Goal: Task Accomplishment & Management: Complete application form

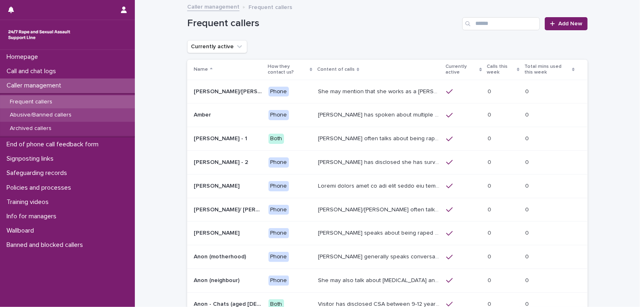
click at [74, 116] on p "Abusive/Banned callers" at bounding box center [40, 115] width 75 height 7
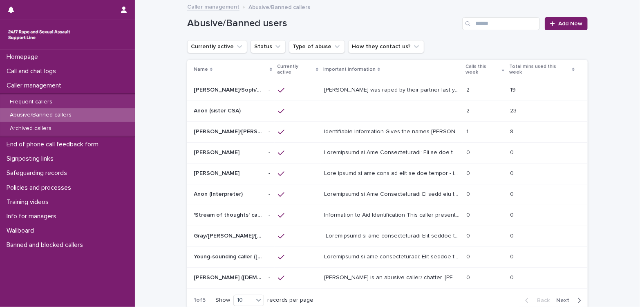
click at [540, 298] on span "Next" at bounding box center [565, 301] width 18 height 6
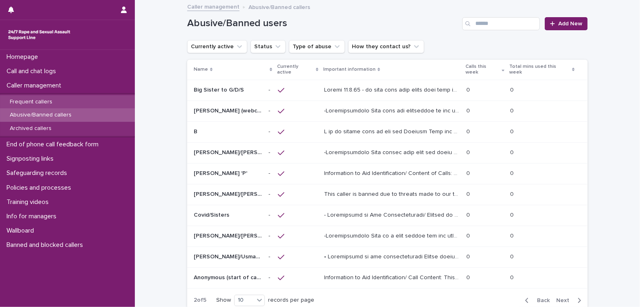
click at [46, 101] on p "Frequent callers" at bounding box center [31, 102] width 56 height 7
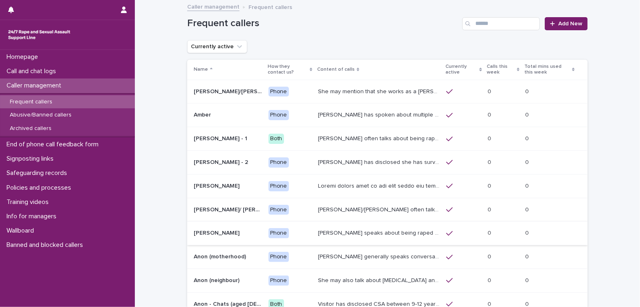
scroll to position [91, 0]
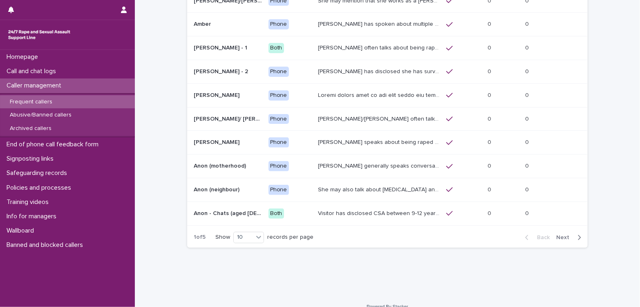
click at [540, 237] on span "Next" at bounding box center [565, 238] width 18 height 6
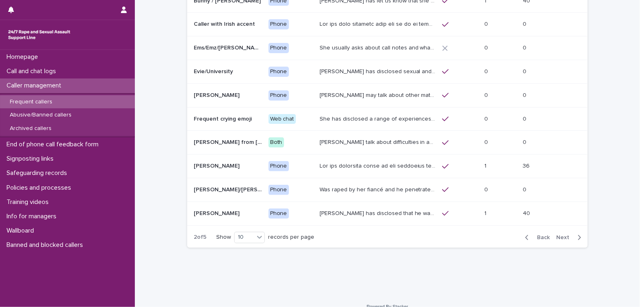
click at [389, 211] on p "John has disclosed that he was raped by 10 men when he was homeless between the…" at bounding box center [379, 212] width 118 height 9
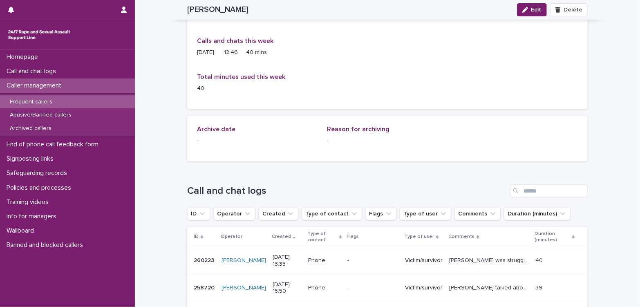
scroll to position [409, 0]
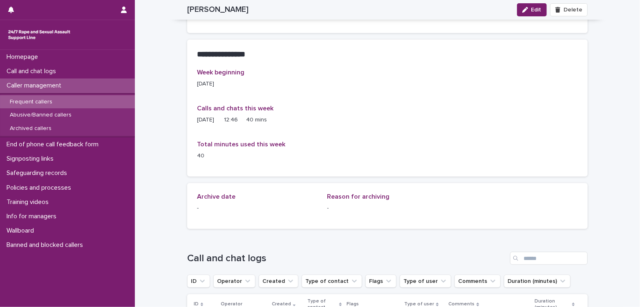
click at [30, 85] on p "Caller management" at bounding box center [35, 86] width 65 height 8
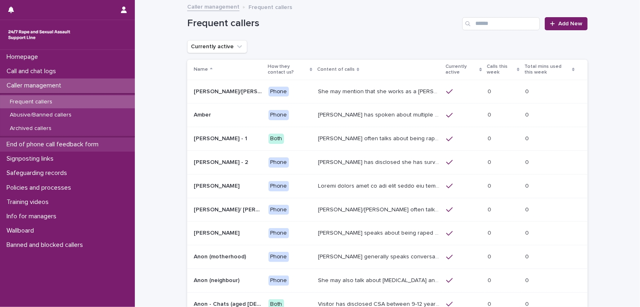
click at [56, 143] on p "End of phone call feedback form" at bounding box center [54, 145] width 102 height 8
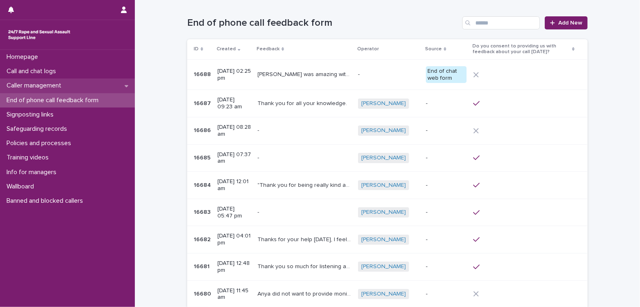
click at [43, 86] on p "Caller management" at bounding box center [35, 86] width 65 height 8
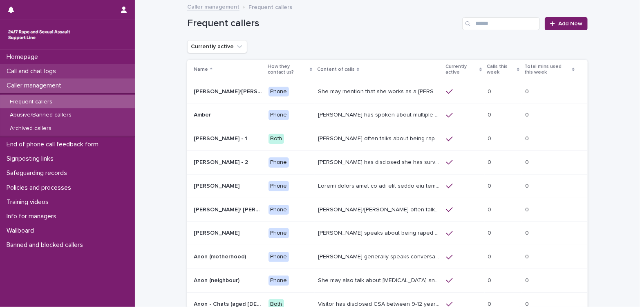
click at [60, 68] on p "Call and chat logs" at bounding box center [32, 71] width 59 height 8
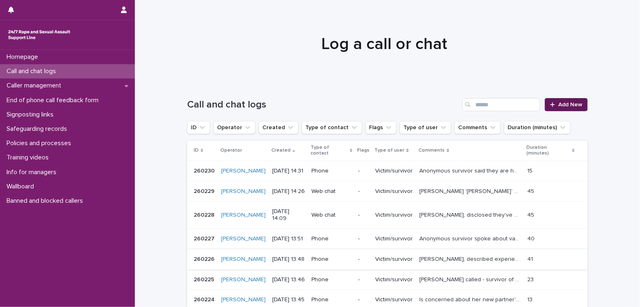
click at [540, 108] on link "Add New" at bounding box center [566, 104] width 43 height 13
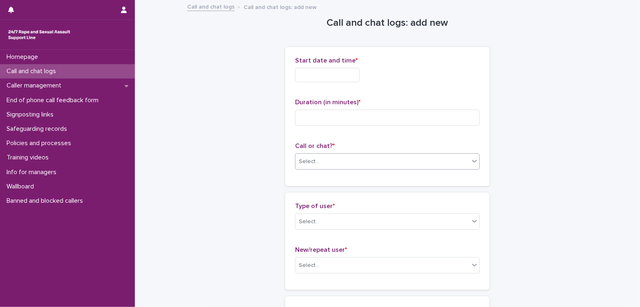
click at [407, 163] on div "Select..." at bounding box center [383, 161] width 174 height 13
click at [351, 190] on div "Web chat" at bounding box center [384, 191] width 184 height 14
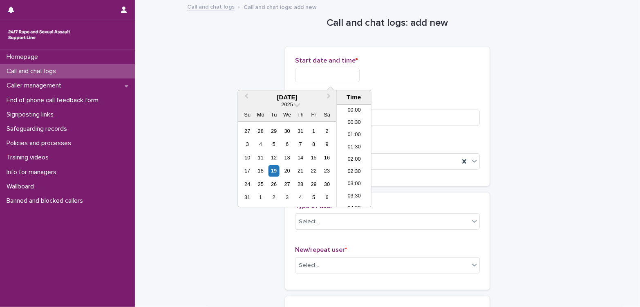
click at [332, 77] on input "text" at bounding box center [327, 75] width 65 height 14
click at [352, 154] on li "14:30" at bounding box center [354, 156] width 35 height 12
click at [352, 77] on input "**********" at bounding box center [327, 75] width 65 height 14
type input "**********"
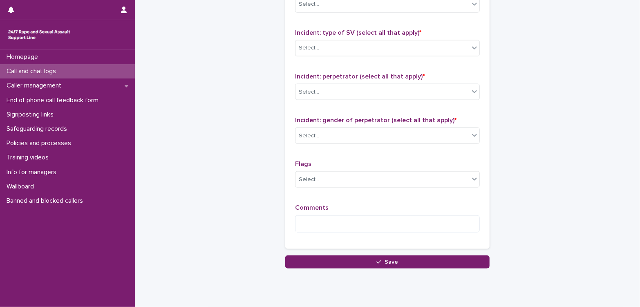
scroll to position [639, 0]
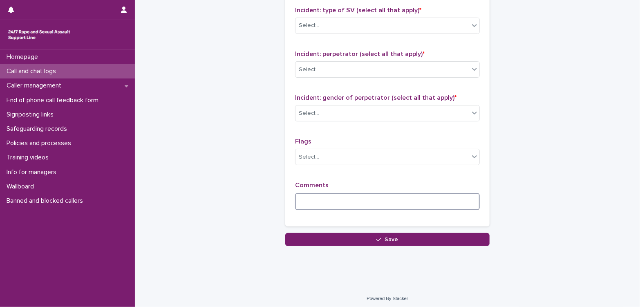
click at [393, 200] on textarea at bounding box center [387, 202] width 185 height 18
type textarea "****"
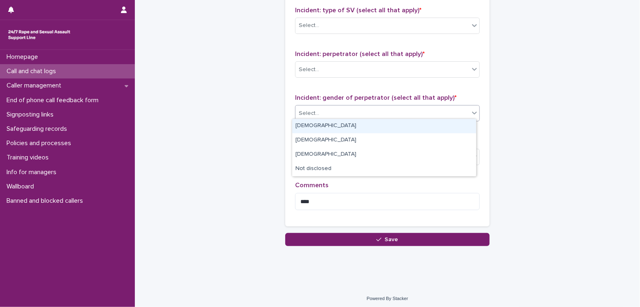
click at [403, 113] on div "Select..." at bounding box center [383, 113] width 174 height 13
click at [365, 127] on div "[DEMOGRAPHIC_DATA]" at bounding box center [384, 126] width 184 height 14
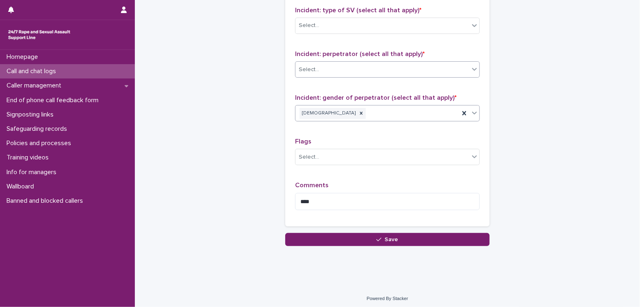
click at [376, 69] on div "Select..." at bounding box center [383, 69] width 174 height 13
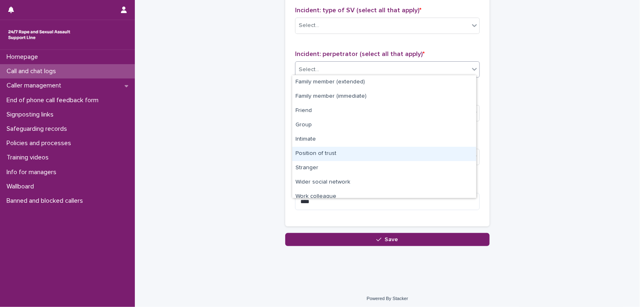
click at [356, 154] on div "Position of trust" at bounding box center [384, 154] width 184 height 14
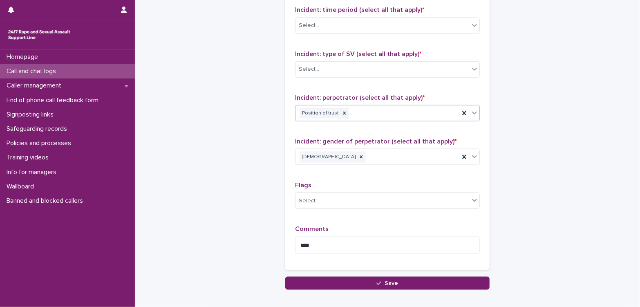
scroll to position [549, 0]
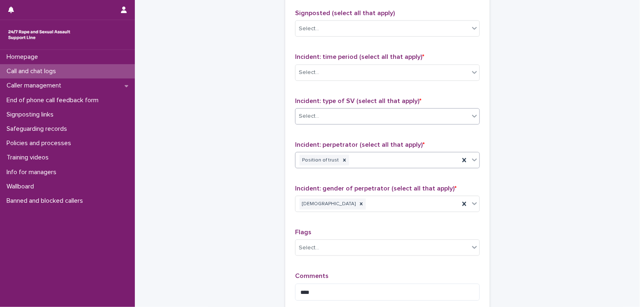
click at [360, 119] on div "Select..." at bounding box center [383, 116] width 174 height 13
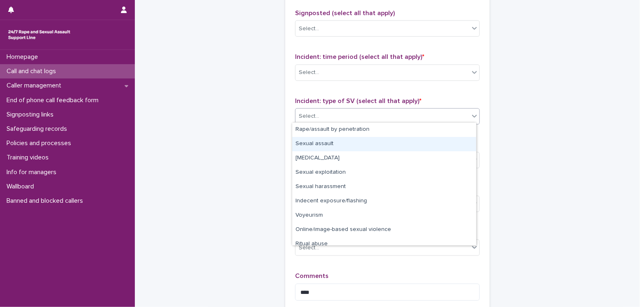
click at [341, 144] on div "Sexual assault" at bounding box center [384, 144] width 184 height 14
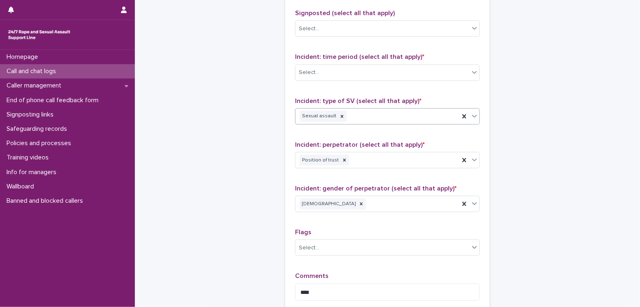
click at [378, 116] on div "Sexual assault" at bounding box center [378, 116] width 164 height 14
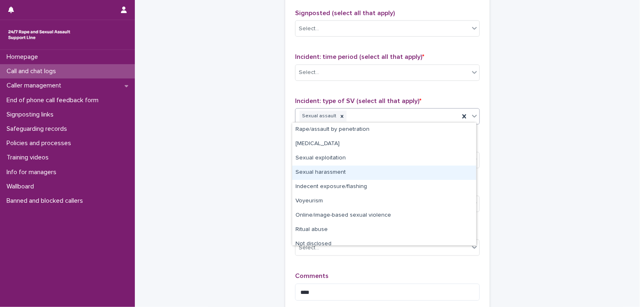
click at [352, 172] on div "Sexual harassment" at bounding box center [384, 173] width 184 height 14
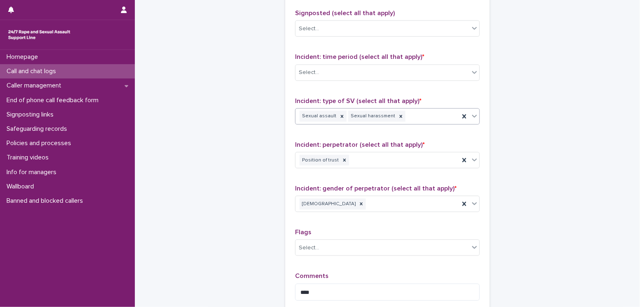
click at [422, 119] on div "Sexual assault Sexual harassment" at bounding box center [378, 116] width 164 height 14
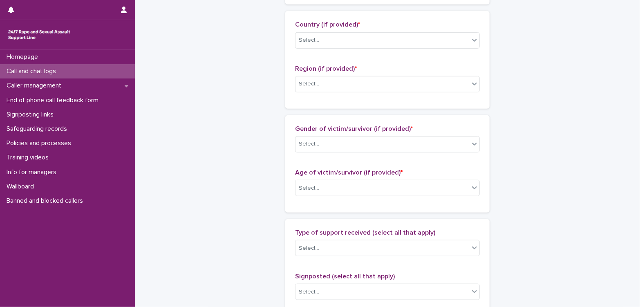
scroll to position [185, 0]
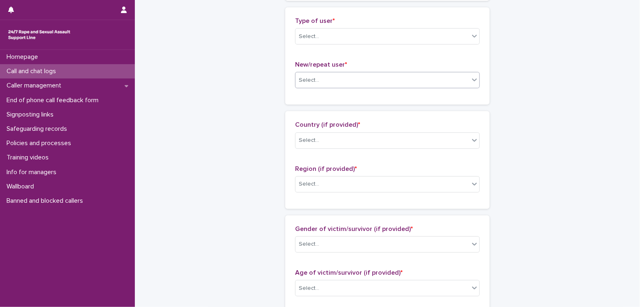
click at [377, 85] on div "Select..." at bounding box center [383, 80] width 174 height 13
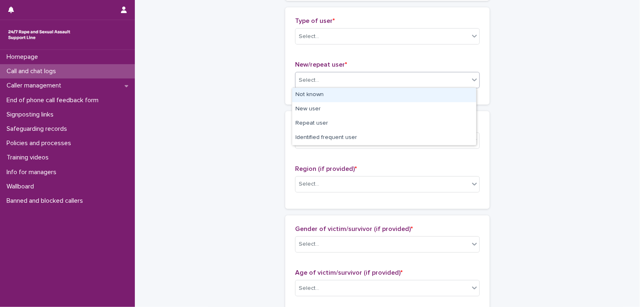
click at [369, 96] on div "Not known" at bounding box center [384, 95] width 184 height 14
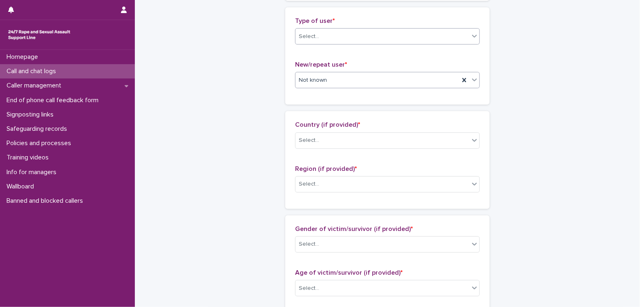
click at [356, 32] on div "Select..." at bounding box center [383, 36] width 174 height 13
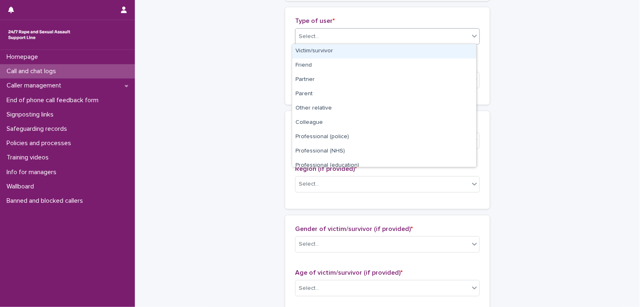
click at [341, 49] on div "Victim/survivor" at bounding box center [384, 51] width 184 height 14
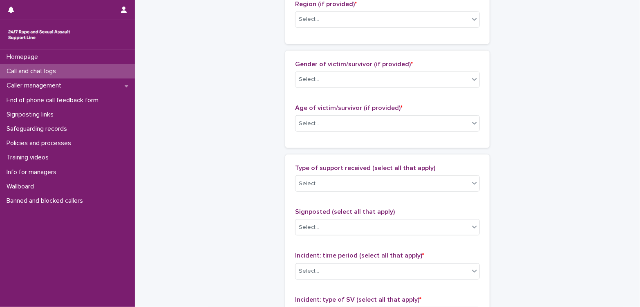
scroll to position [412, 0]
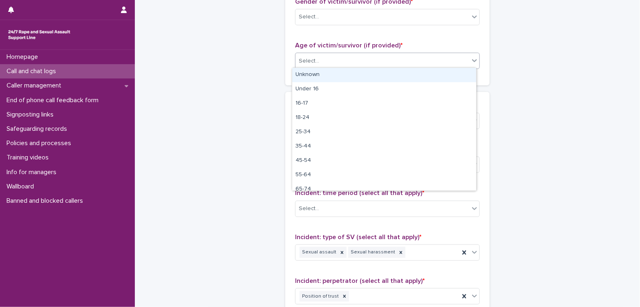
click at [373, 58] on div "Select..." at bounding box center [383, 60] width 174 height 13
click at [360, 74] on div "Unknown" at bounding box center [384, 75] width 184 height 14
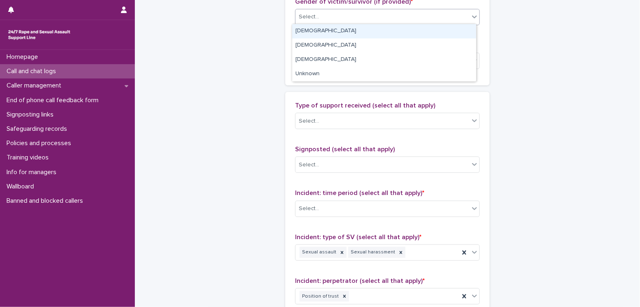
click at [376, 20] on div "Select..." at bounding box center [383, 16] width 174 height 13
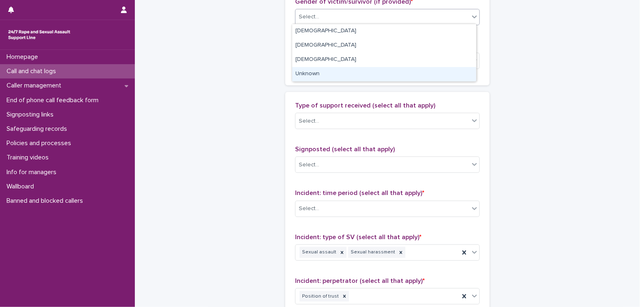
click at [343, 73] on div "Unknown" at bounding box center [384, 74] width 184 height 14
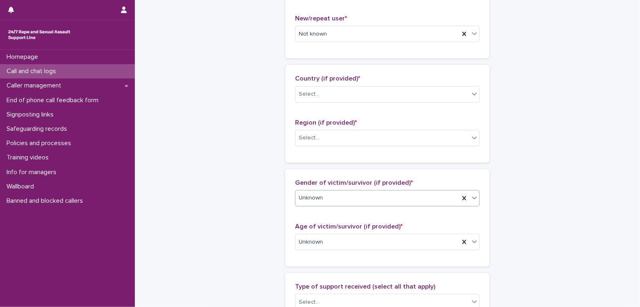
scroll to position [231, 0]
click at [352, 139] on div "Select..." at bounding box center [383, 138] width 174 height 13
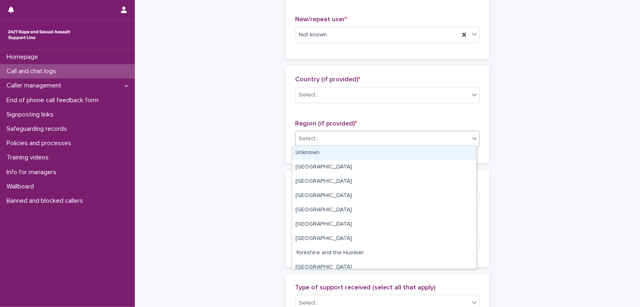
click at [347, 155] on div "Unknown" at bounding box center [384, 153] width 184 height 14
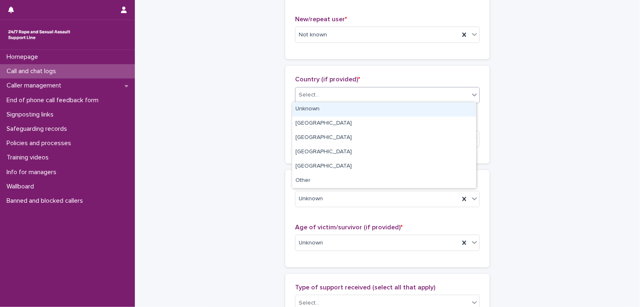
click at [372, 97] on div "Select..." at bounding box center [383, 94] width 174 height 13
click at [333, 111] on div "Unknown" at bounding box center [384, 109] width 184 height 14
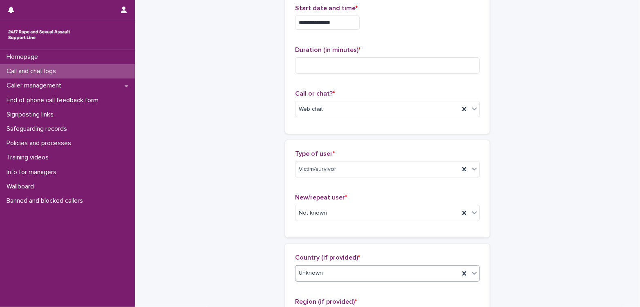
scroll to position [49, 0]
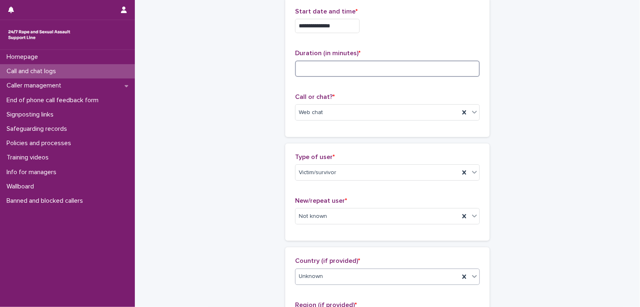
click at [368, 72] on input at bounding box center [387, 68] width 185 height 16
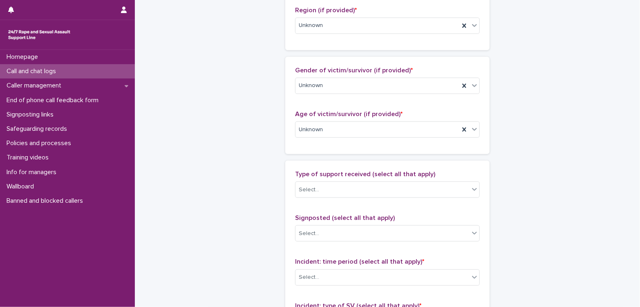
scroll to position [363, 0]
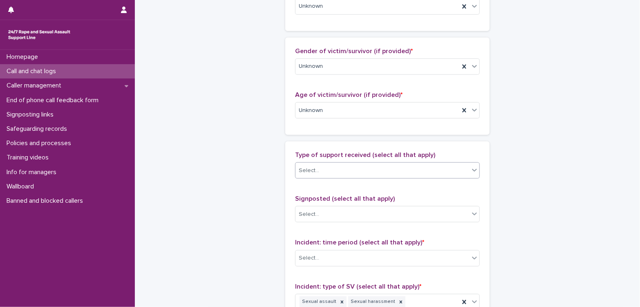
type input "**"
click at [352, 172] on div "Select..." at bounding box center [383, 170] width 174 height 13
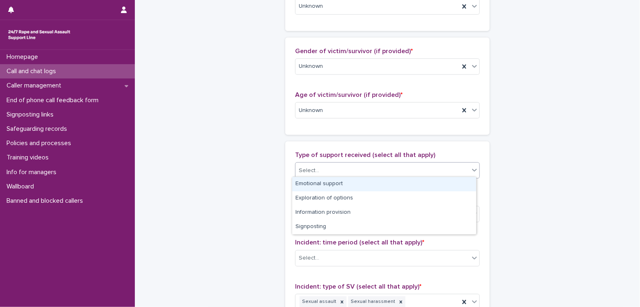
click at [358, 182] on div "Emotional support" at bounding box center [384, 184] width 184 height 14
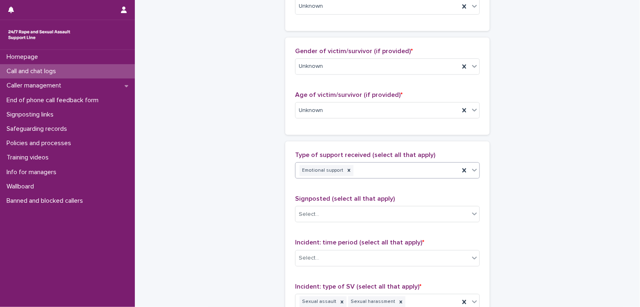
click at [363, 168] on div "Emotional support" at bounding box center [378, 171] width 164 height 14
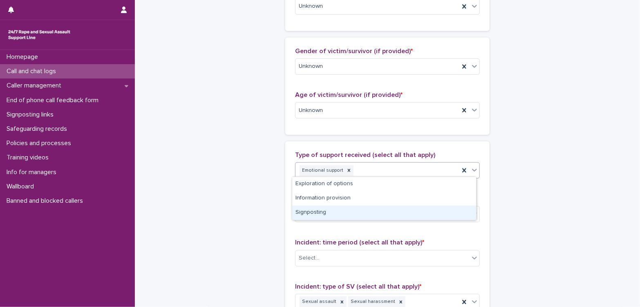
click at [354, 215] on div "Signposting" at bounding box center [384, 213] width 184 height 14
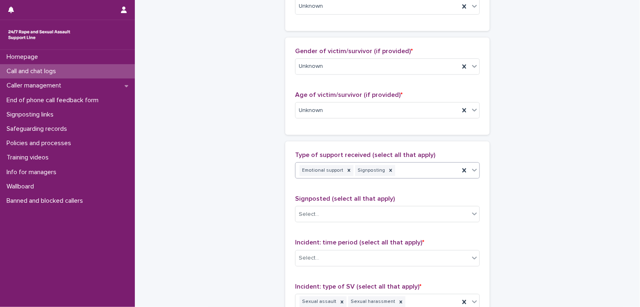
click at [354, 215] on div "Select..." at bounding box center [383, 214] width 174 height 13
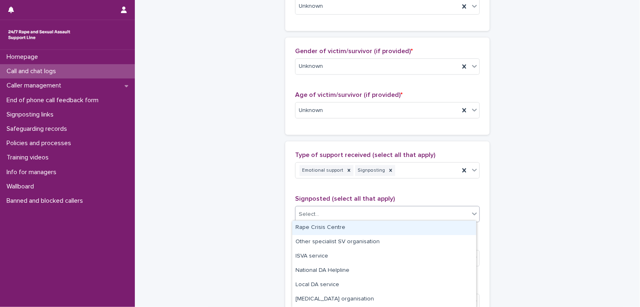
click at [353, 226] on div "Rape Crisis Centre" at bounding box center [384, 228] width 184 height 14
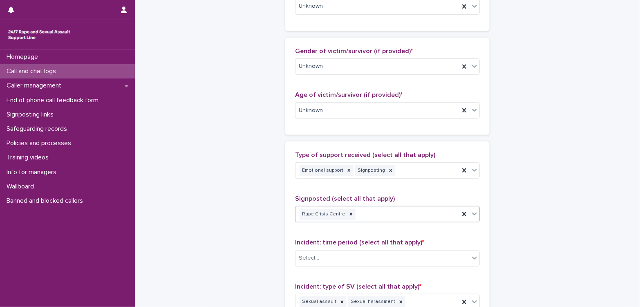
click at [367, 210] on div "Rape Crisis Centre" at bounding box center [378, 214] width 164 height 14
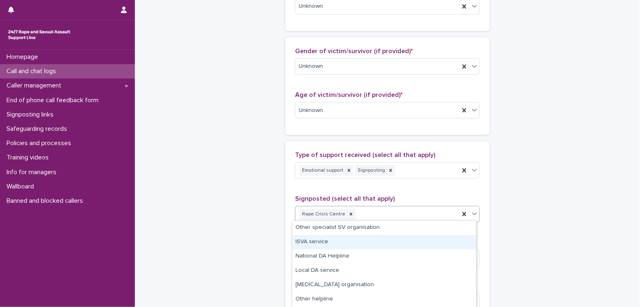
click at [348, 243] on div "ISVA service" at bounding box center [384, 242] width 184 height 14
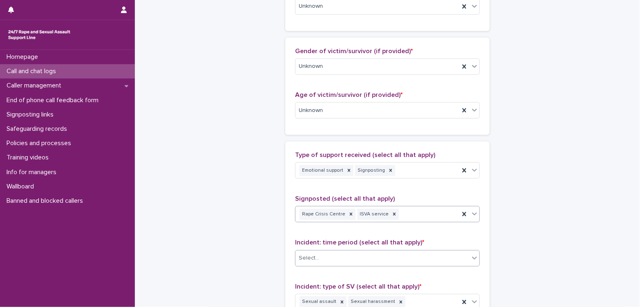
click at [374, 255] on div "Select..." at bounding box center [383, 257] width 174 height 13
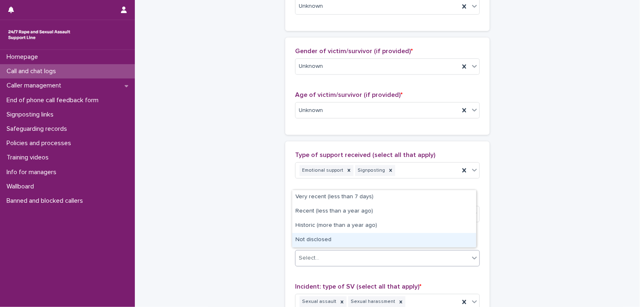
click at [355, 241] on div "Not disclosed" at bounding box center [384, 240] width 184 height 14
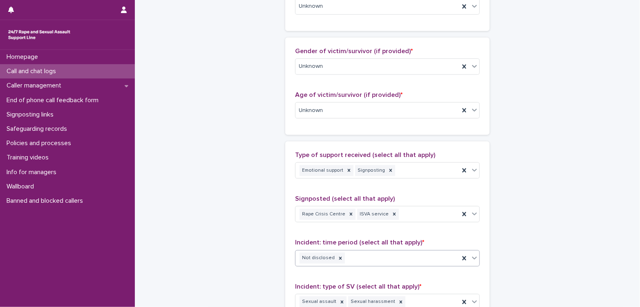
scroll to position [454, 0]
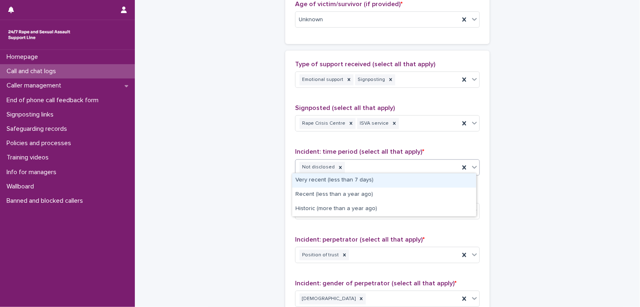
click at [354, 165] on div "Not disclosed" at bounding box center [378, 167] width 164 height 14
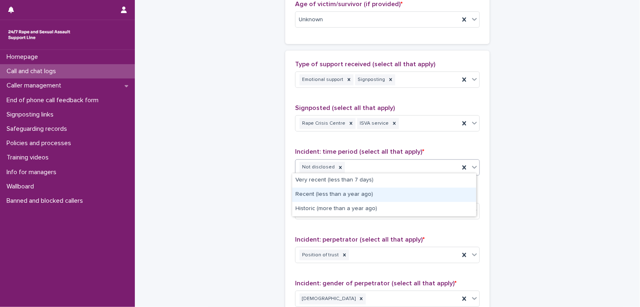
click at [345, 195] on div "Recent (less than a year ago)" at bounding box center [384, 195] width 184 height 14
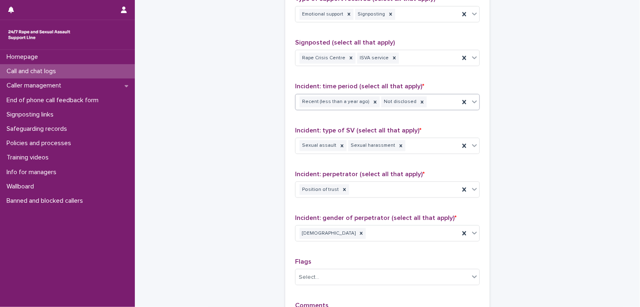
scroll to position [590, 0]
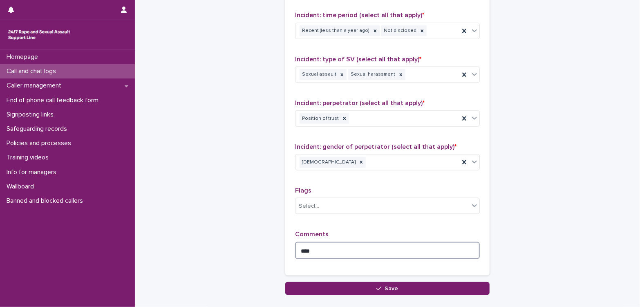
click at [332, 250] on textarea "****" at bounding box center [387, 251] width 185 height 18
click at [316, 247] on textarea "**********" at bounding box center [387, 251] width 185 height 18
click at [369, 249] on textarea "**********" at bounding box center [387, 251] width 185 height 18
click at [413, 249] on textarea "**********" at bounding box center [387, 251] width 185 height 18
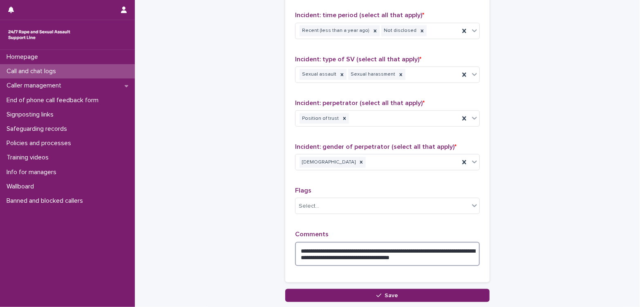
click at [435, 248] on textarea "**********" at bounding box center [387, 254] width 185 height 25
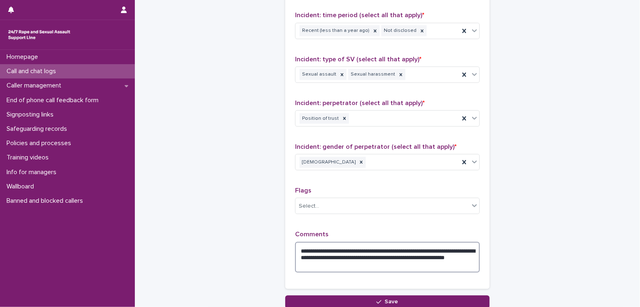
click at [355, 266] on textarea "**********" at bounding box center [387, 257] width 185 height 31
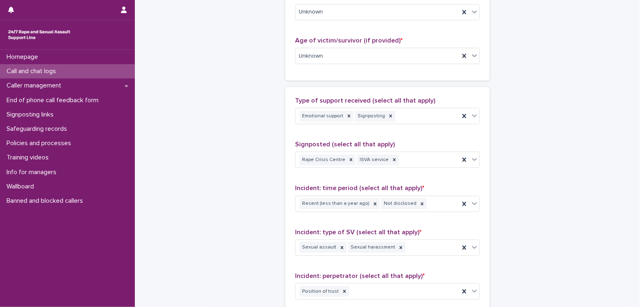
scroll to position [409, 0]
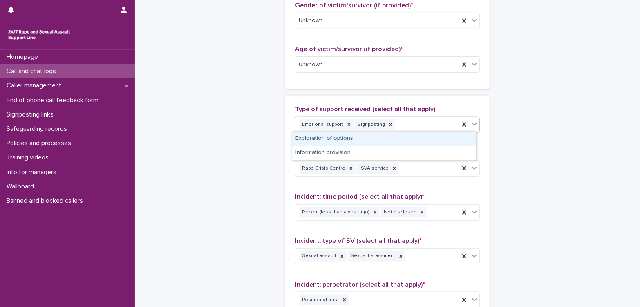
click at [408, 120] on div "Emotional support Signposting" at bounding box center [378, 125] width 164 height 14
click at [373, 140] on div "Exploration of options" at bounding box center [384, 139] width 184 height 14
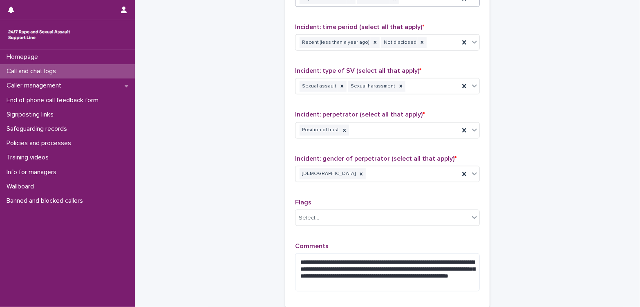
scroll to position [660, 0]
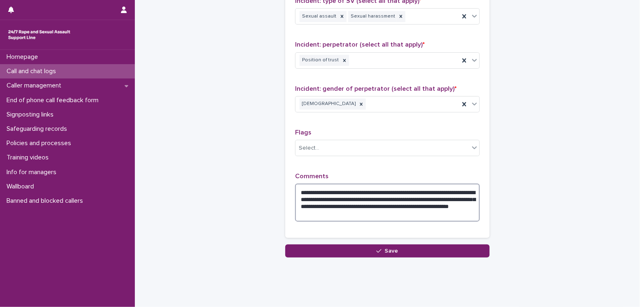
click at [399, 198] on textarea "**********" at bounding box center [387, 203] width 185 height 38
type textarea "**********"
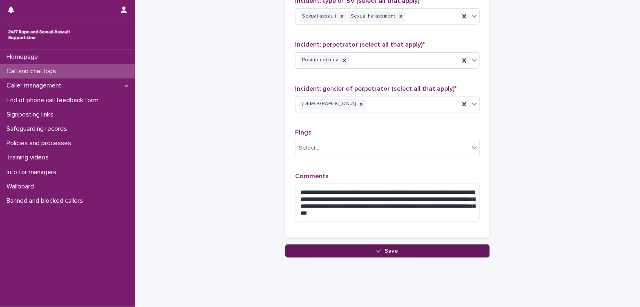
click at [418, 244] on button "Save" at bounding box center [387, 250] width 204 height 13
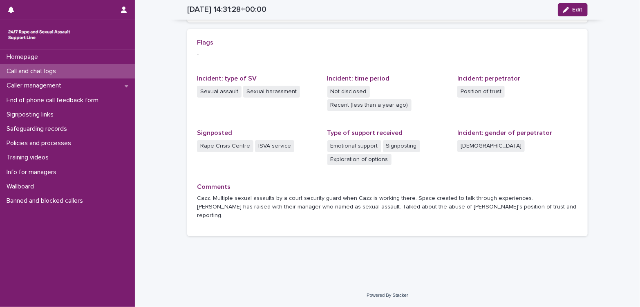
scroll to position [162, 0]
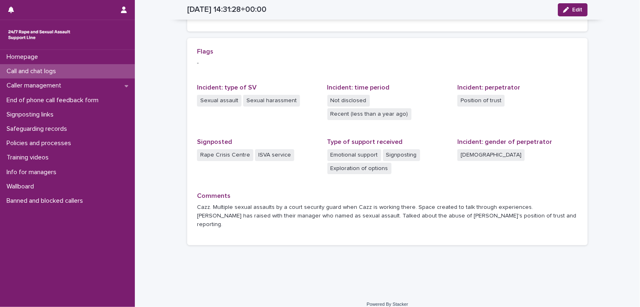
click at [54, 76] on div "Call and chat logs" at bounding box center [67, 71] width 135 height 14
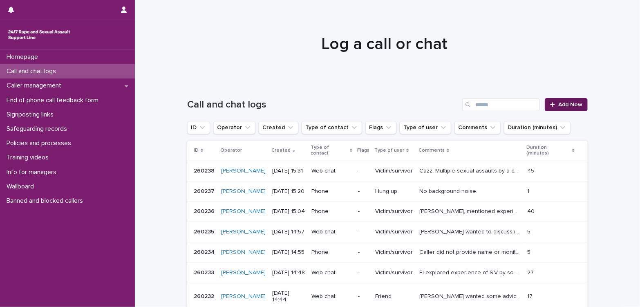
click at [540, 107] on span "Add New" at bounding box center [570, 105] width 24 height 6
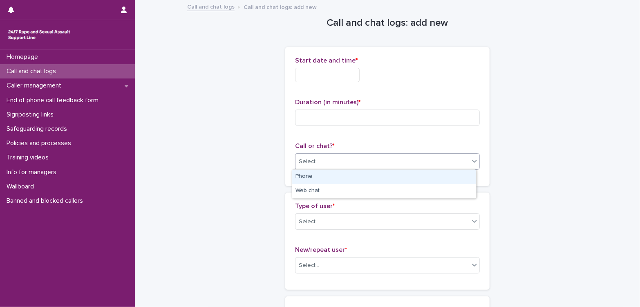
click at [343, 166] on div "Select..." at bounding box center [383, 161] width 174 height 13
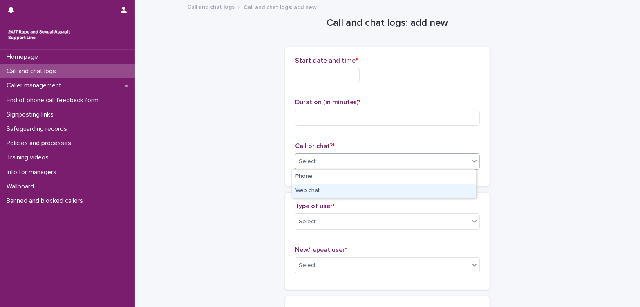
click at [334, 190] on div "Web chat" at bounding box center [384, 191] width 184 height 14
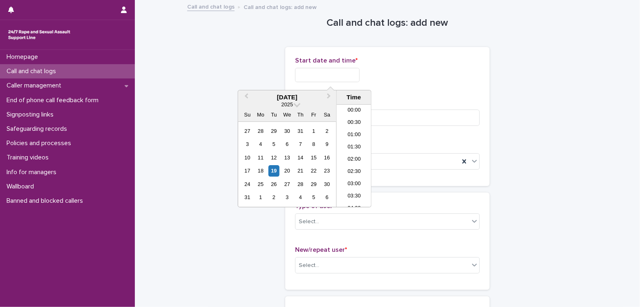
click at [323, 79] on input "text" at bounding box center [327, 75] width 65 height 14
click at [352, 152] on li "15:30" at bounding box center [354, 156] width 35 height 12
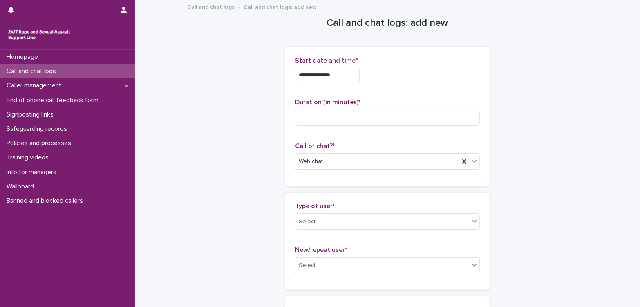
click at [350, 83] on div "**********" at bounding box center [387, 73] width 185 height 32
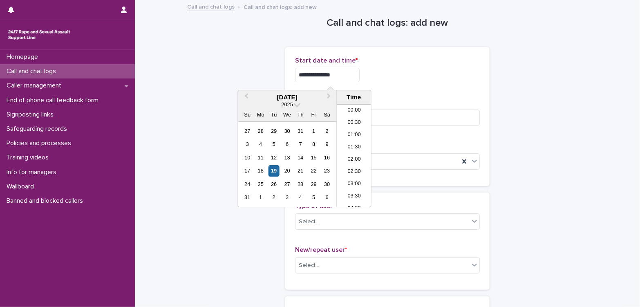
click at [350, 78] on input "**********" at bounding box center [327, 75] width 65 height 14
type input "**********"
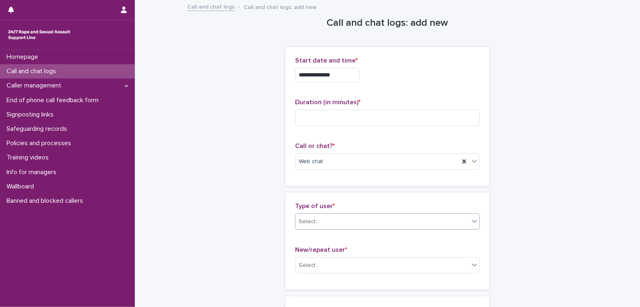
click at [442, 222] on div "Select..." at bounding box center [383, 221] width 174 height 13
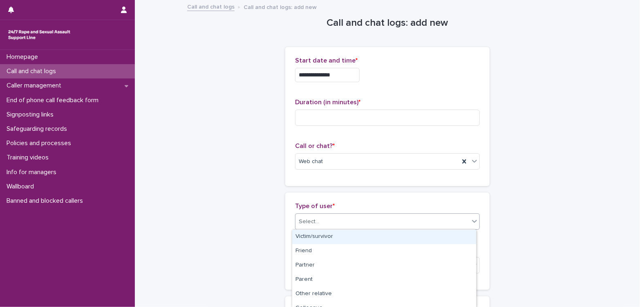
click at [395, 235] on div "Victim/survivor" at bounding box center [384, 237] width 184 height 14
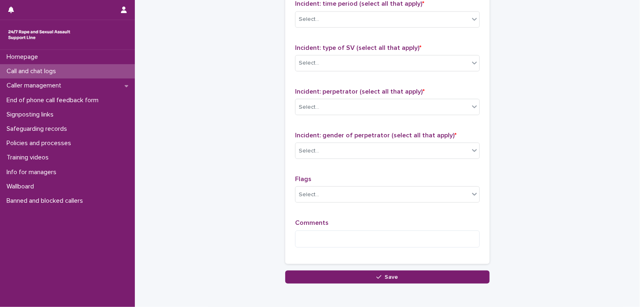
scroll to position [639, 0]
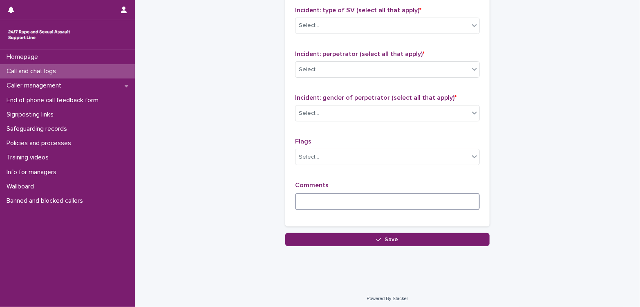
click at [364, 196] on textarea at bounding box center [387, 202] width 185 height 18
type textarea "******"
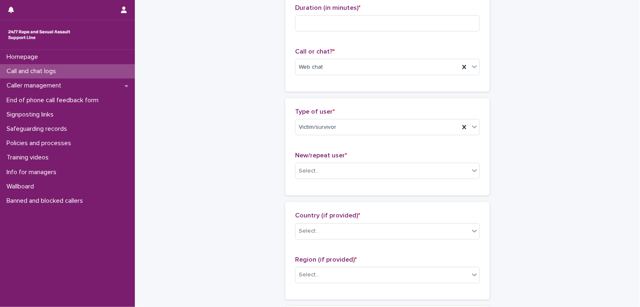
scroll to position [0, 0]
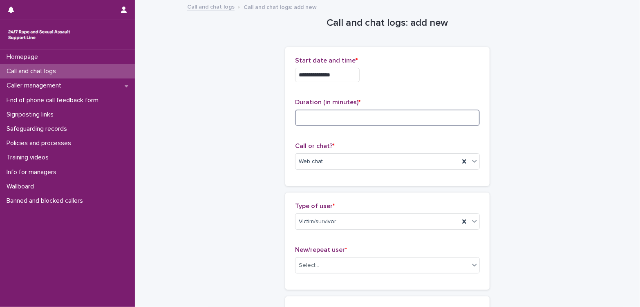
click at [343, 119] on input at bounding box center [387, 118] width 185 height 16
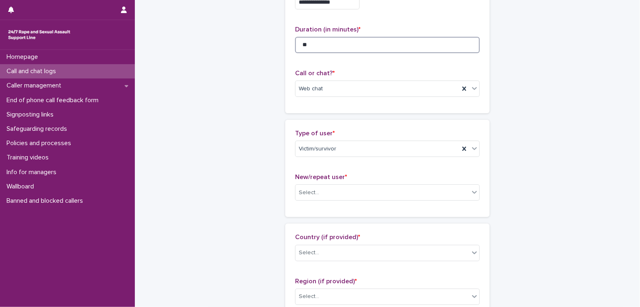
scroll to position [91, 0]
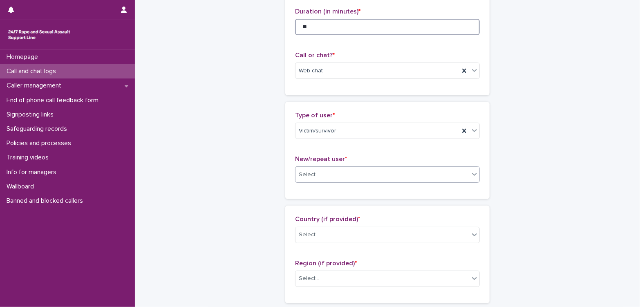
type input "**"
click at [358, 175] on div "Select..." at bounding box center [383, 174] width 174 height 13
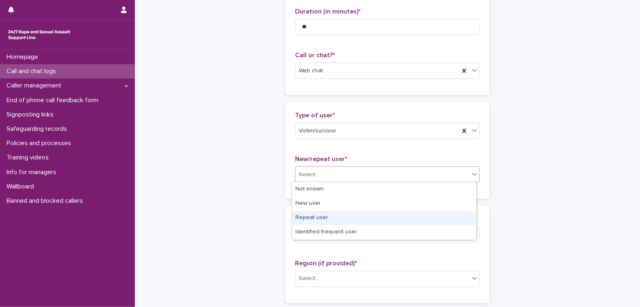
click at [338, 220] on div "Repeat user" at bounding box center [384, 218] width 184 height 14
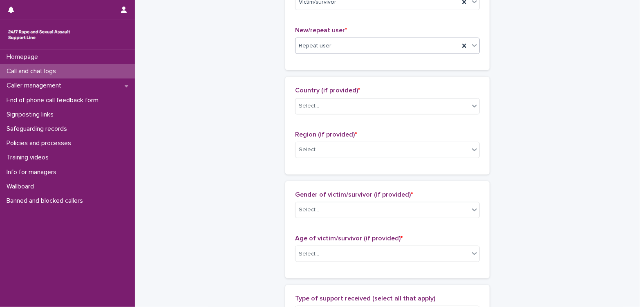
scroll to position [227, 0]
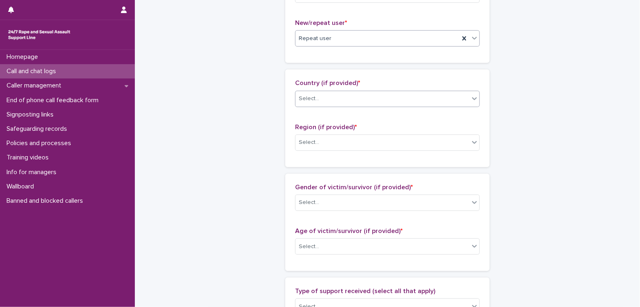
click at [335, 101] on div "Select..." at bounding box center [383, 98] width 174 height 13
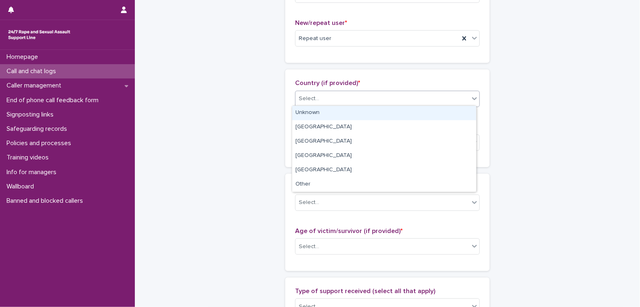
drag, startPoint x: 338, startPoint y: 121, endPoint x: 335, endPoint y: 115, distance: 5.9
click at [335, 115] on div "Unknown" at bounding box center [384, 113] width 184 height 14
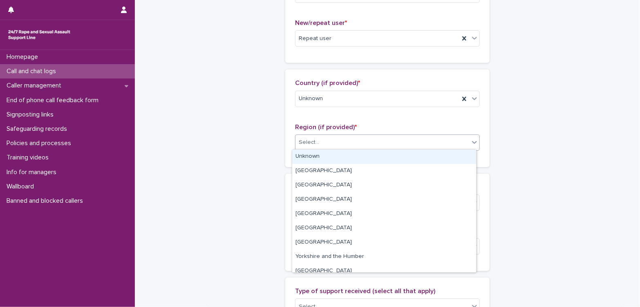
click at [340, 145] on div "Select..." at bounding box center [383, 142] width 174 height 13
click at [338, 154] on div "Unknown" at bounding box center [384, 157] width 184 height 14
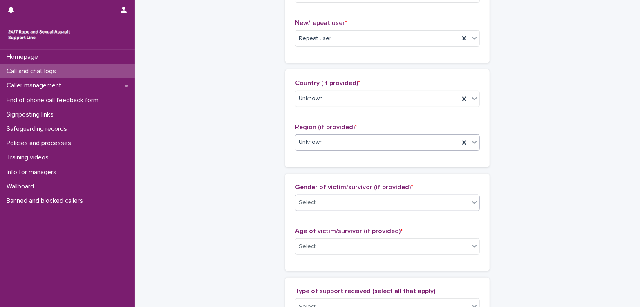
click at [354, 200] on div "Select..." at bounding box center [383, 202] width 174 height 13
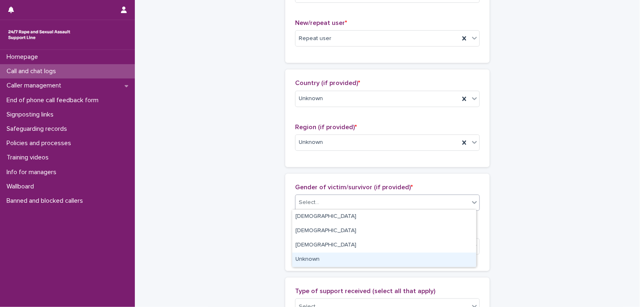
click at [328, 259] on div "Unknown" at bounding box center [384, 260] width 184 height 14
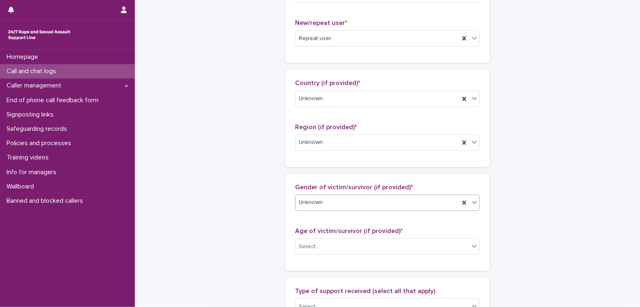
scroll to position [318, 0]
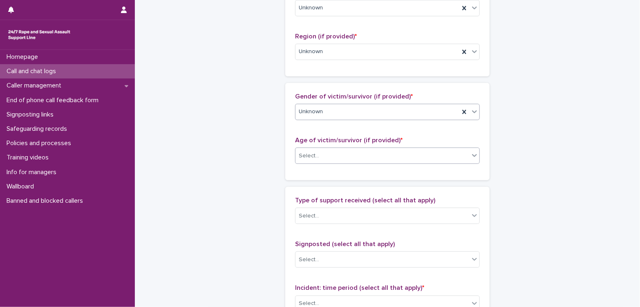
click at [323, 154] on div "Select..." at bounding box center [383, 155] width 174 height 13
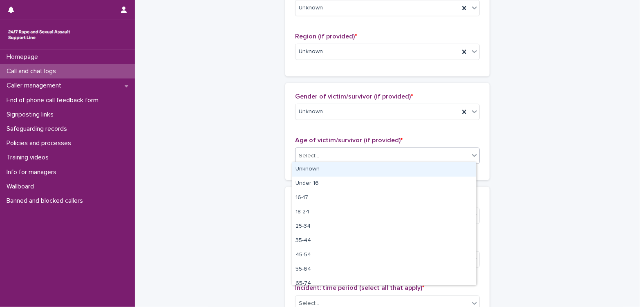
click at [327, 170] on div "Unknown" at bounding box center [384, 169] width 184 height 14
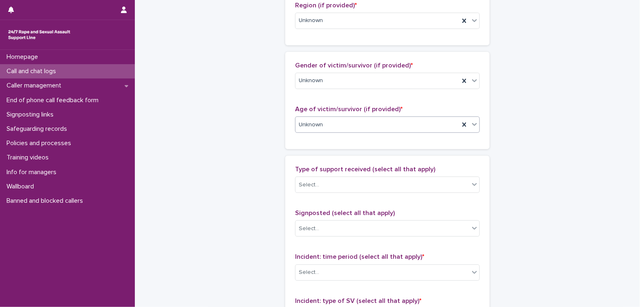
scroll to position [409, 0]
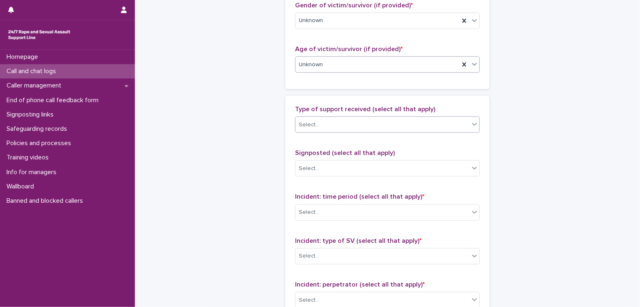
click at [344, 122] on div "Select..." at bounding box center [383, 124] width 174 height 13
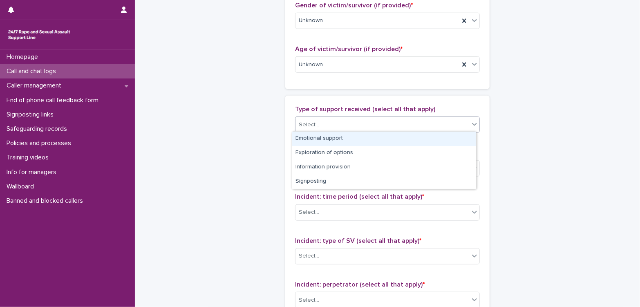
click at [320, 138] on div "Emotional support" at bounding box center [384, 139] width 184 height 14
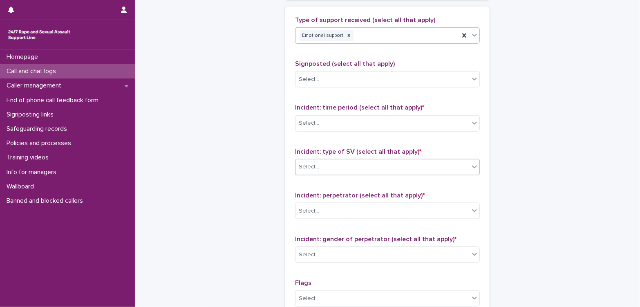
scroll to position [500, 0]
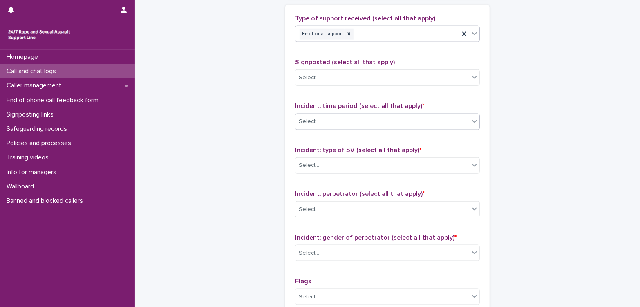
click at [363, 122] on div "Select..." at bounding box center [383, 121] width 174 height 13
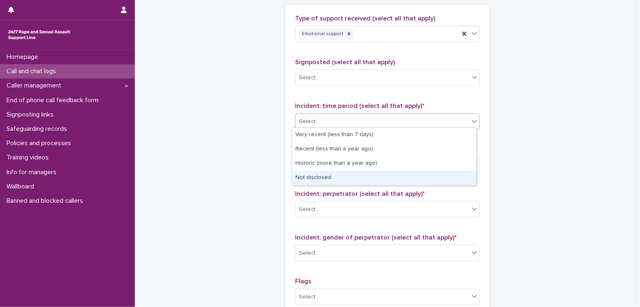
click at [336, 176] on div "Not disclosed" at bounding box center [384, 178] width 184 height 14
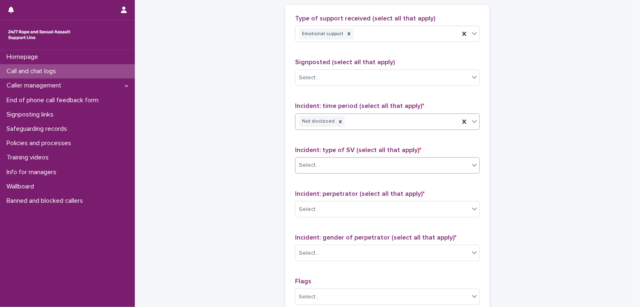
click at [345, 167] on div "Select..." at bounding box center [383, 165] width 174 height 13
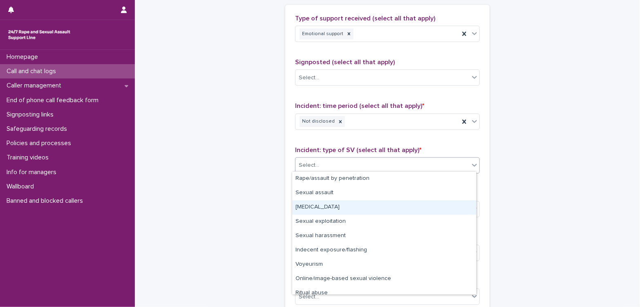
scroll to position [20, 0]
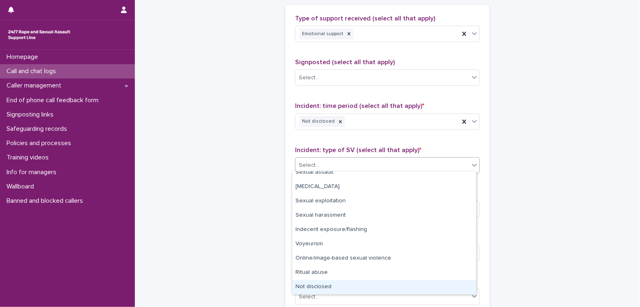
click at [338, 286] on div "Not disclosed" at bounding box center [384, 287] width 184 height 14
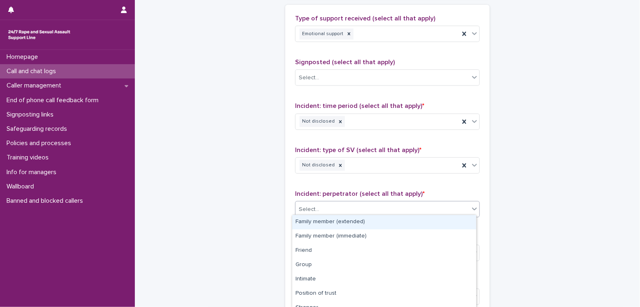
click at [367, 210] on div "Select..." at bounding box center [383, 209] width 174 height 13
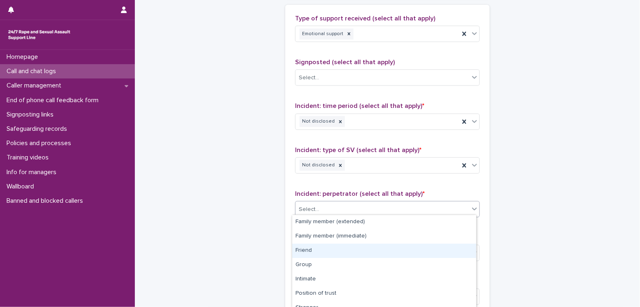
click at [354, 249] on div "Friend" at bounding box center [384, 251] width 184 height 14
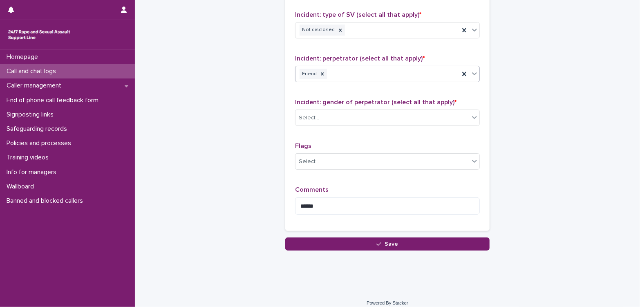
scroll to position [636, 0]
click at [393, 114] on div "Select..." at bounding box center [383, 116] width 174 height 13
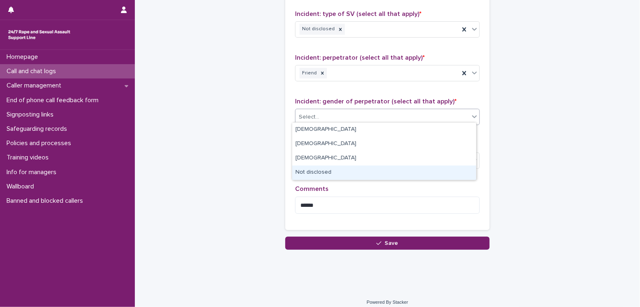
click at [370, 176] on div "Not disclosed" at bounding box center [384, 173] width 184 height 14
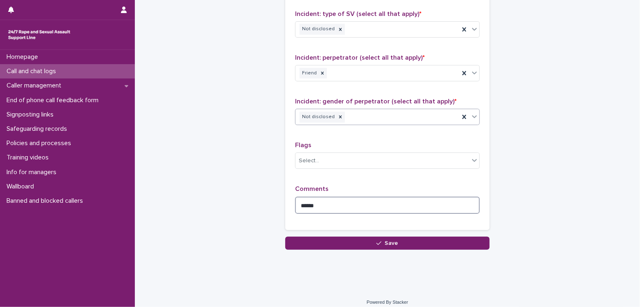
click at [328, 203] on textarea "******" at bounding box center [387, 206] width 185 height 18
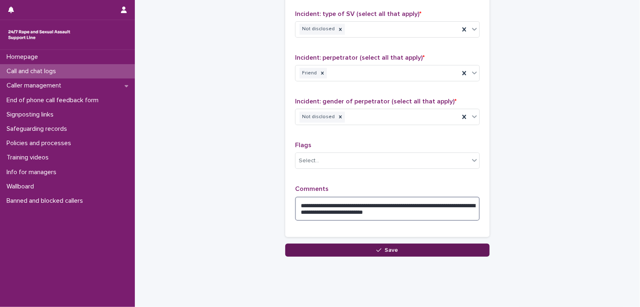
type textarea "**********"
click at [405, 248] on button "Save" at bounding box center [387, 250] width 204 height 13
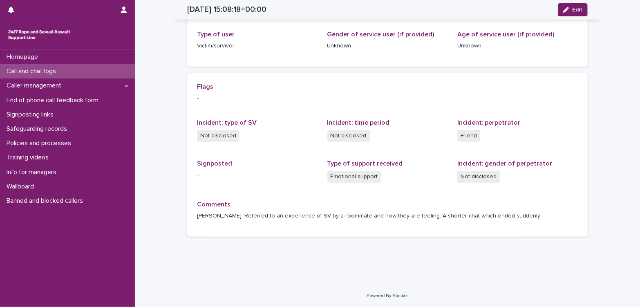
scroll to position [127, 0]
click at [59, 75] on p "Call and chat logs" at bounding box center [32, 71] width 59 height 8
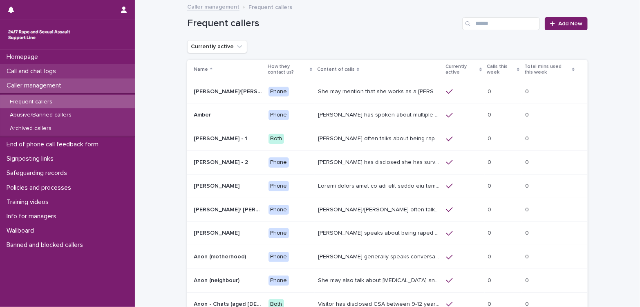
click at [61, 73] on p "Call and chat logs" at bounding box center [32, 71] width 59 height 8
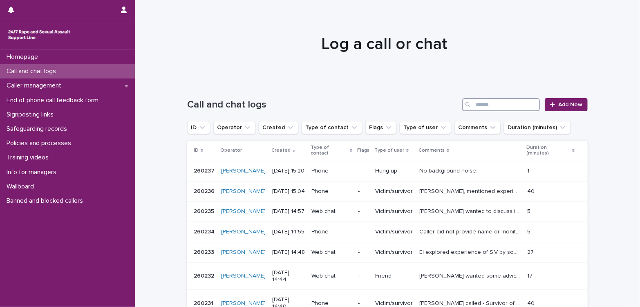
click at [502, 104] on input "Search" at bounding box center [501, 104] width 78 height 13
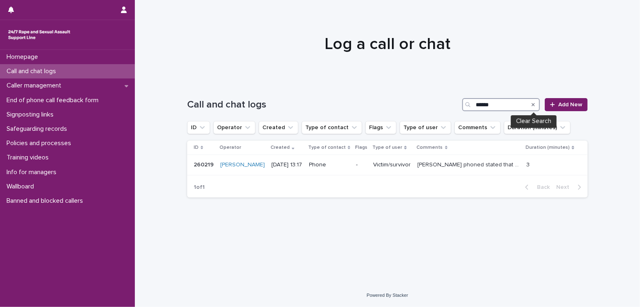
type input "******"
click at [533, 104] on icon "Search" at bounding box center [533, 104] width 3 height 3
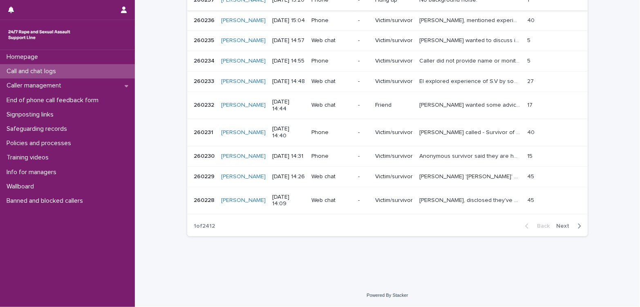
scroll to position [211, 0]
click at [564, 226] on span "Next" at bounding box center [565, 226] width 18 height 6
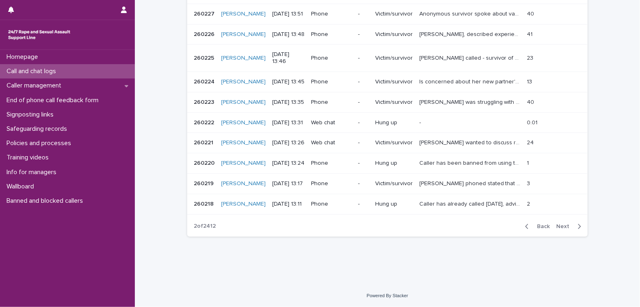
scroll to position [204, 0]
click at [558, 226] on span "Next" at bounding box center [565, 227] width 18 height 6
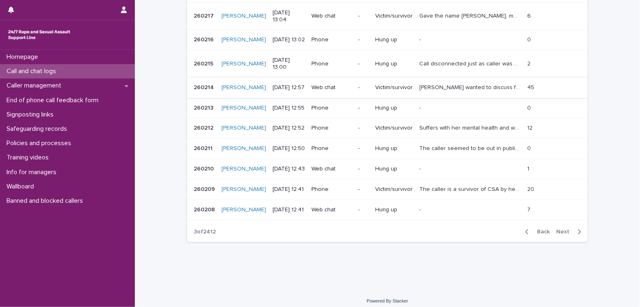
scroll to position [159, 0]
click at [559, 242] on div "Back Next" at bounding box center [553, 231] width 69 height 20
click at [558, 234] on span "Next" at bounding box center [565, 231] width 18 height 6
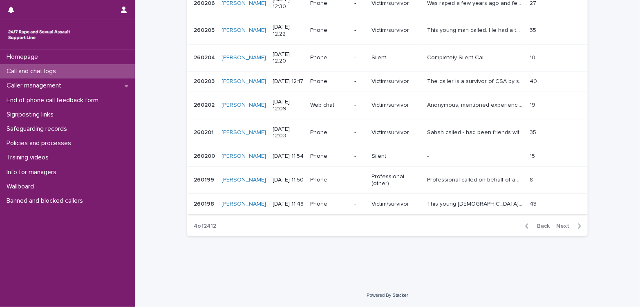
scroll to position [211, 0]
click at [541, 224] on span "Back" at bounding box center [541, 226] width 18 height 6
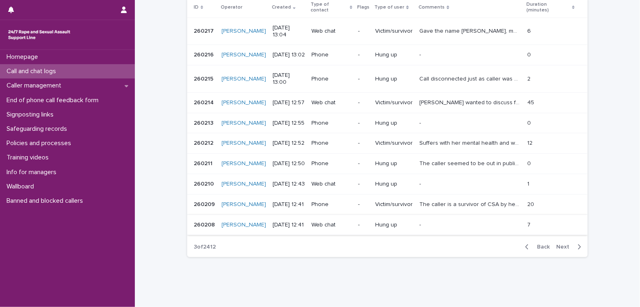
scroll to position [159, 0]
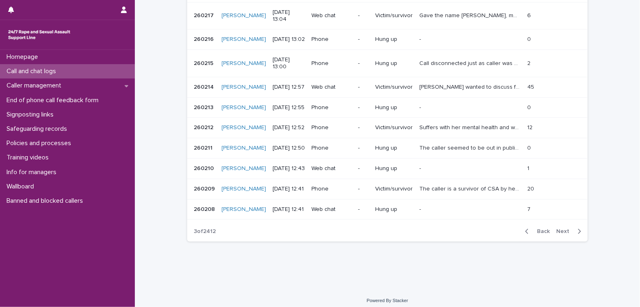
click at [538, 234] on span "Back" at bounding box center [541, 231] width 18 height 6
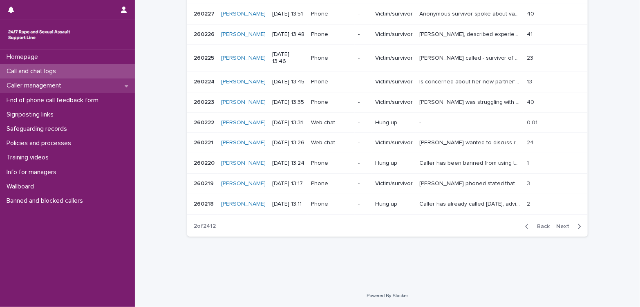
click at [79, 85] on div "Caller management" at bounding box center [67, 85] width 135 height 14
